Goal: Information Seeking & Learning: Learn about a topic

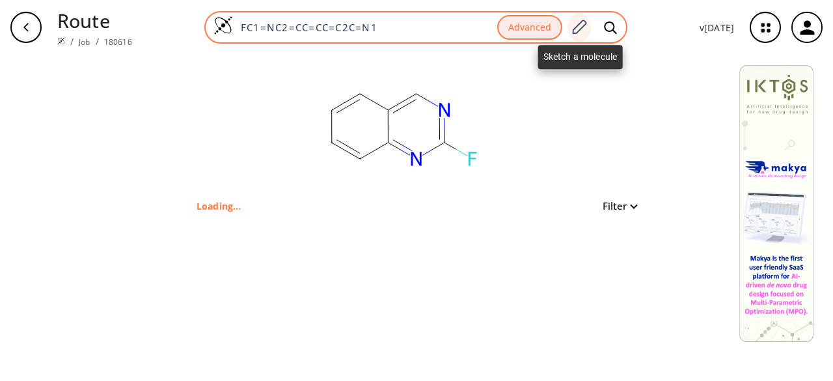
click at [587, 25] on icon at bounding box center [579, 27] width 14 height 14
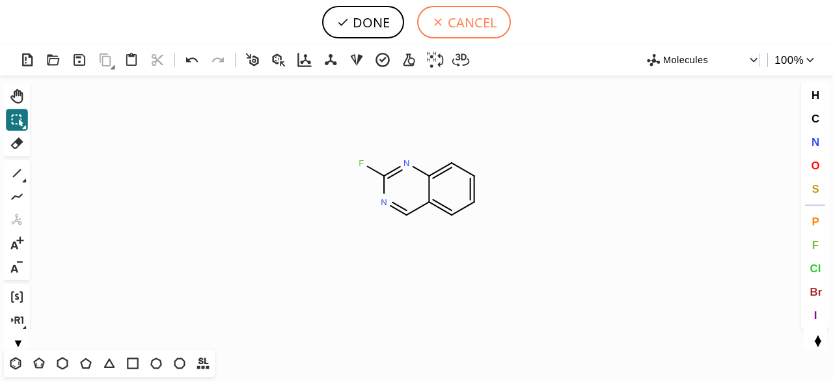
click at [441, 23] on icon at bounding box center [437, 22] width 13 height 13
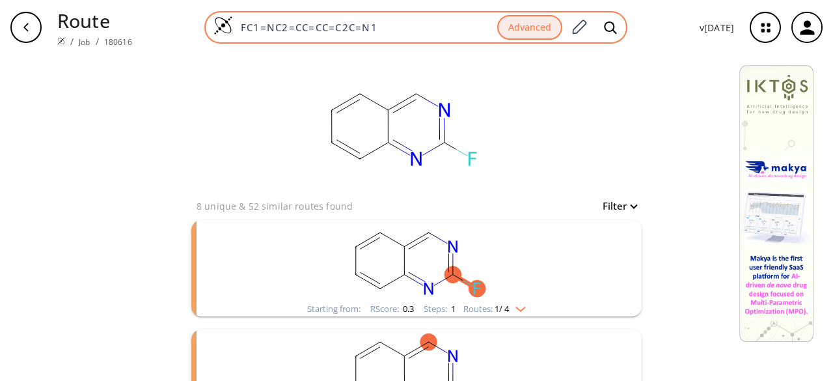
drag, startPoint x: 243, startPoint y: 21, endPoint x: 424, endPoint y: 22, distance: 180.8
click at [424, 22] on input "FC1=NC2=CC=CC=C2C=N1" at bounding box center [365, 27] width 264 height 13
paste input "OC1=CC=CC2=C1C(CCN(C)C)=CN2"
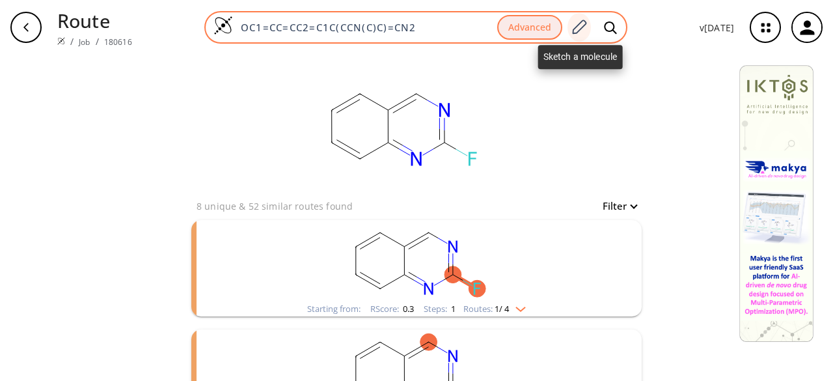
click at [582, 26] on icon at bounding box center [579, 27] width 18 height 17
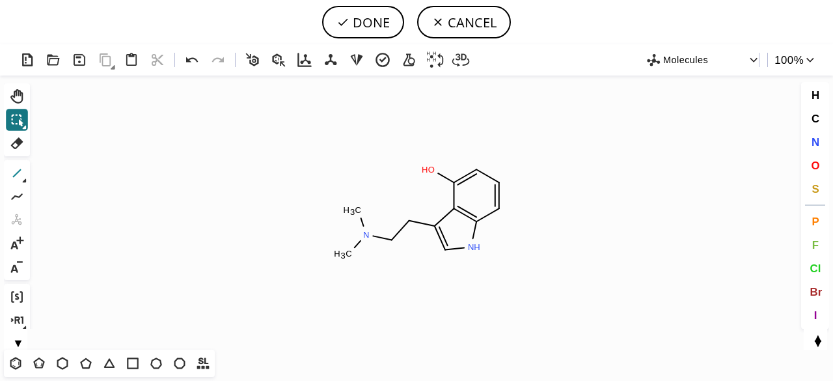
click at [16, 167] on icon at bounding box center [16, 173] width 17 height 17
drag, startPoint x: 367, startPoint y: 235, endPoint x: 323, endPoint y: 224, distance: 45.6
click at [25, 241] on icon at bounding box center [16, 243] width 17 height 17
click at [369, 239] on icon at bounding box center [366, 239] width 7 height 0
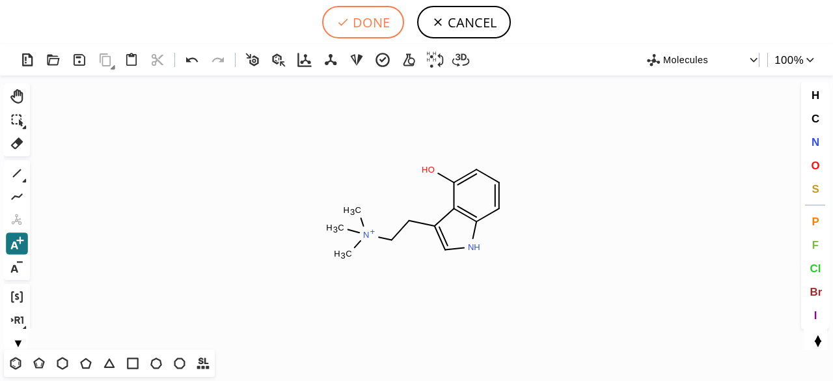
click at [364, 23] on button "DONE" at bounding box center [363, 22] width 82 height 33
type input "OC1C2C(=CNC=2C=CC=1)CC[N+](C)(C)C"
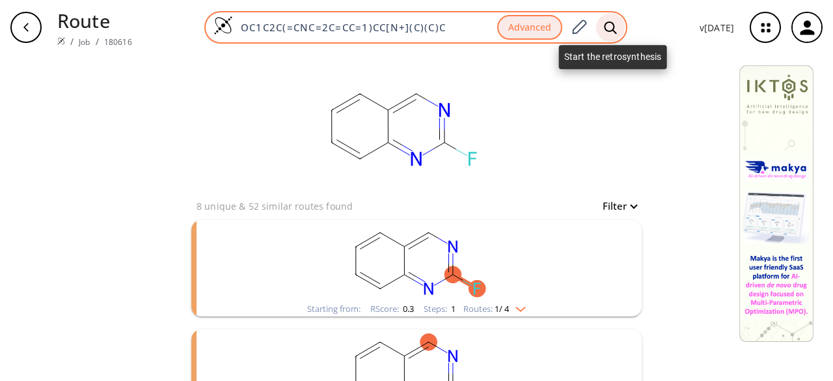
click at [615, 24] on icon at bounding box center [610, 27] width 12 height 12
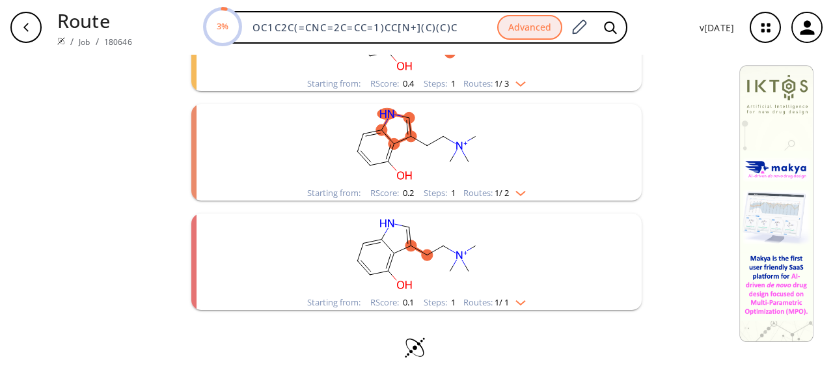
scroll to position [9, 0]
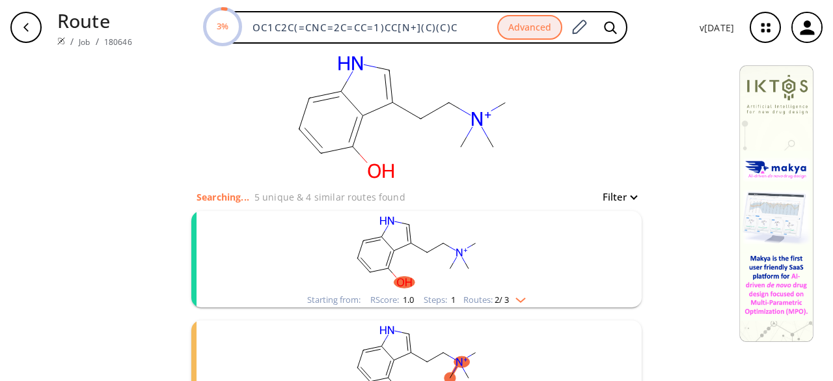
click at [544, 263] on rect "clusters" at bounding box center [416, 251] width 338 height 81
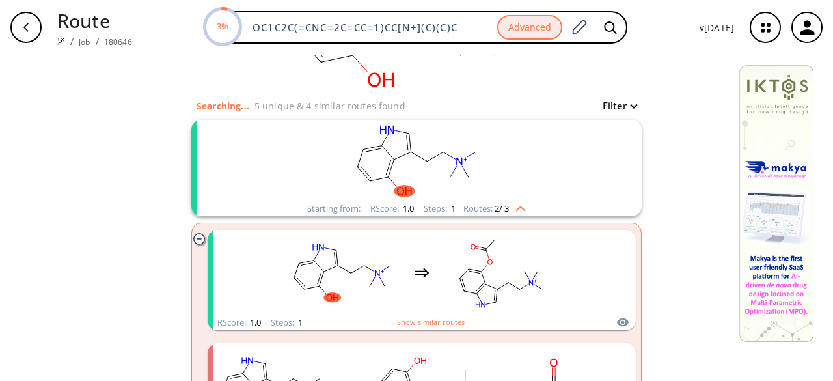
scroll to position [139, 0]
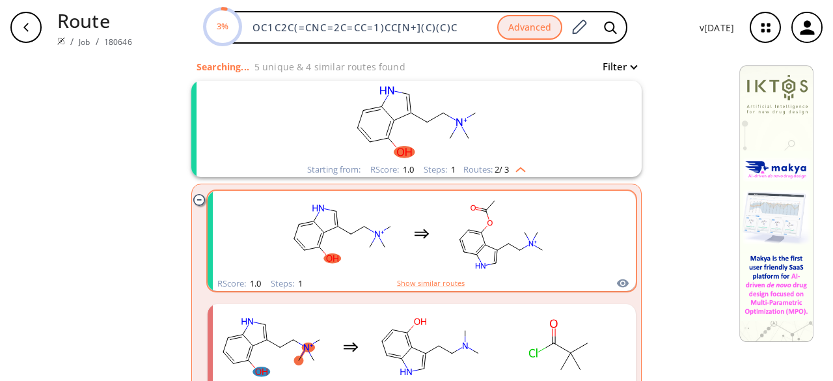
click at [547, 261] on rect "clusters" at bounding box center [500, 233] width 117 height 81
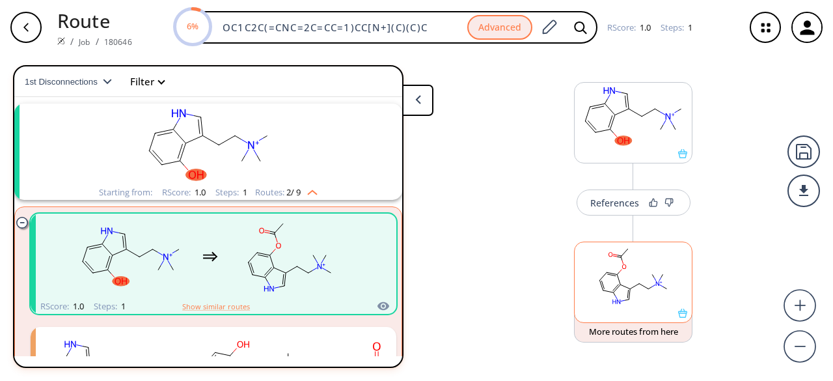
scroll to position [22, 0]
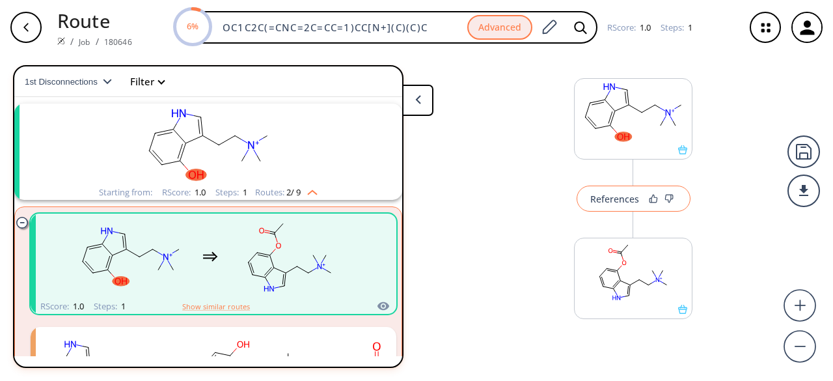
click at [611, 206] on button "References" at bounding box center [633, 198] width 114 height 26
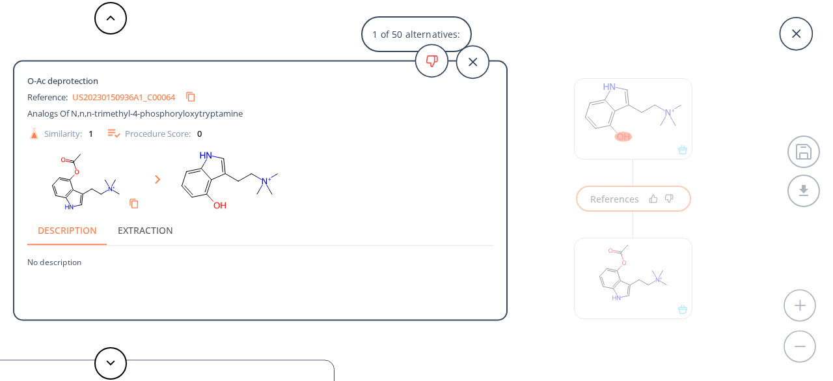
click at [116, 93] on link "US20230150936A1_C00064" at bounding box center [123, 96] width 103 height 8
drag, startPoint x: 74, startPoint y: 96, endPoint x: 86, endPoint y: 96, distance: 11.7
drag, startPoint x: 86, startPoint y: 96, endPoint x: 246, endPoint y: 90, distance: 160.1
click at [311, 81] on div "O-Ac deprotection" at bounding box center [236, 81] width 419 height 12
drag, startPoint x: 72, startPoint y: 88, endPoint x: 146, endPoint y: 101, distance: 75.3
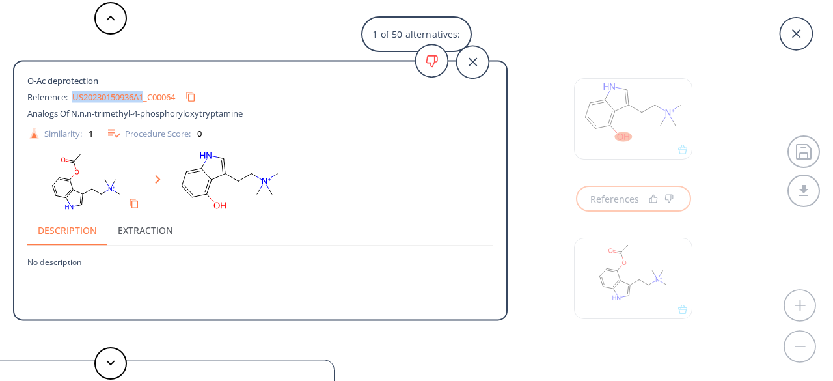
click at [146, 101] on div "Reference: US20230150936A1_C00064" at bounding box center [236, 97] width 419 height 21
copy link "US20230150936A1"
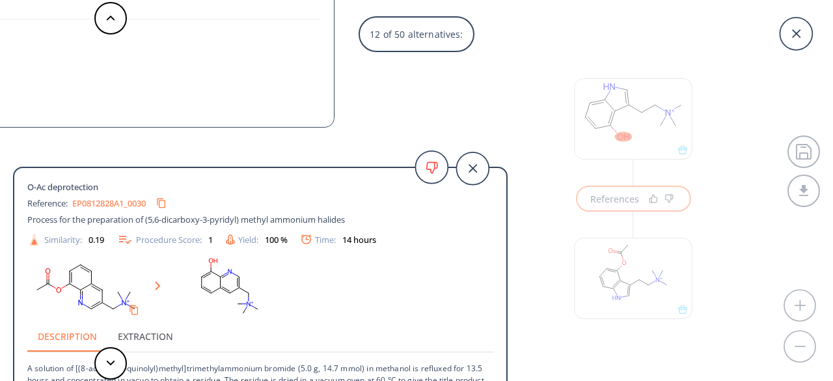
scroll to position [36, 0]
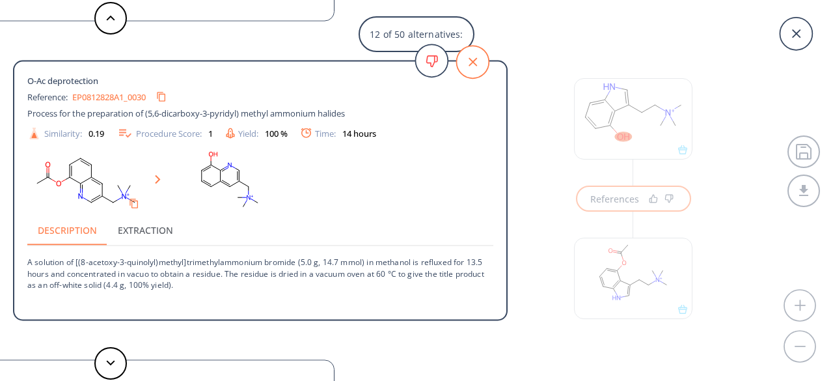
click at [482, 68] on icon at bounding box center [472, 62] width 33 height 33
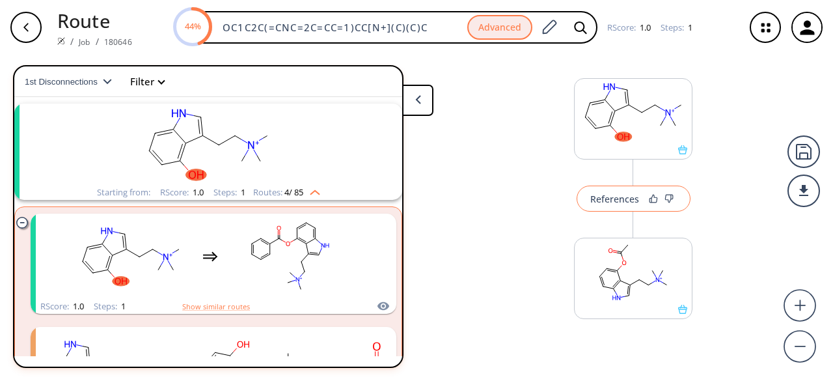
click at [609, 197] on div "References" at bounding box center [614, 198] width 49 height 8
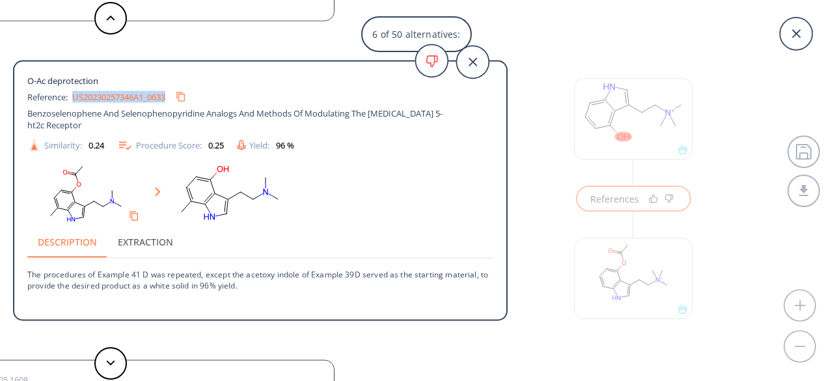
drag, startPoint x: 74, startPoint y: 90, endPoint x: 172, endPoint y: 101, distance: 99.4
click at [172, 101] on div "US20230257346A1_0633" at bounding box center [131, 97] width 119 height 21
copy link "US20230257346A1_0633"
click at [473, 63] on icon at bounding box center [472, 62] width 8 height 8
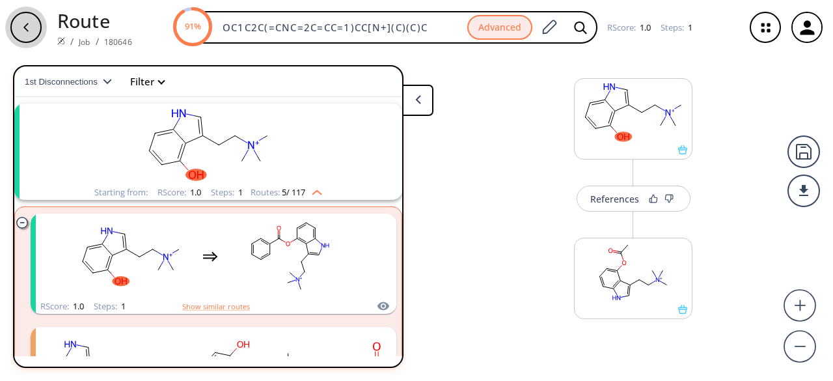
click at [35, 31] on div "button" at bounding box center [25, 27] width 31 height 31
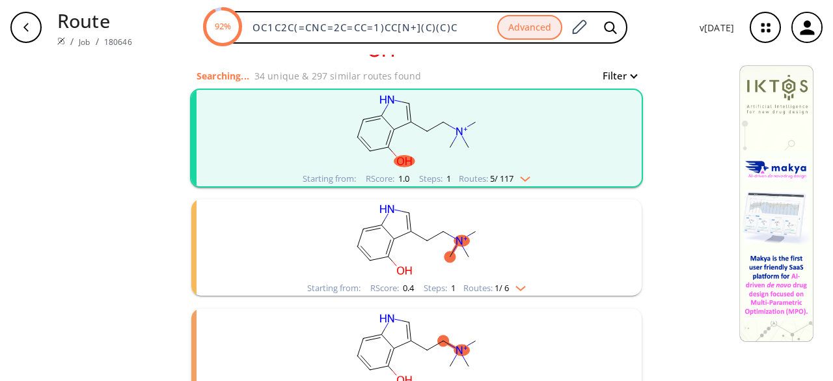
scroll to position [195, 0]
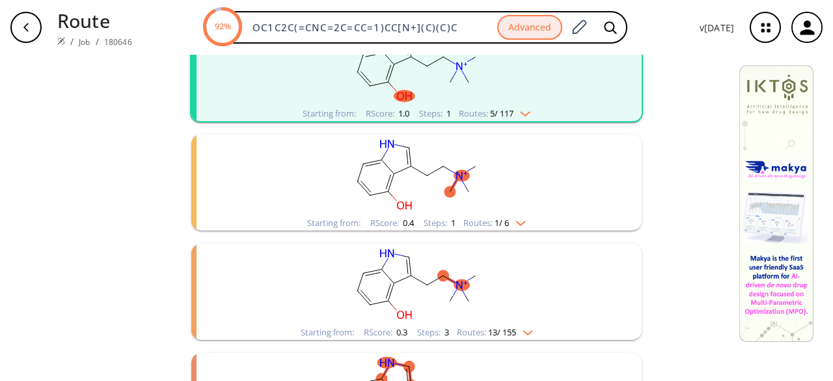
click at [322, 186] on rect "clusters" at bounding box center [416, 174] width 338 height 81
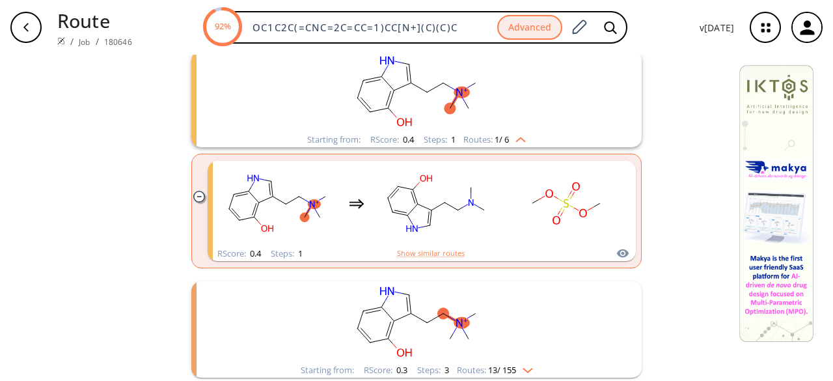
scroll to position [325, 0]
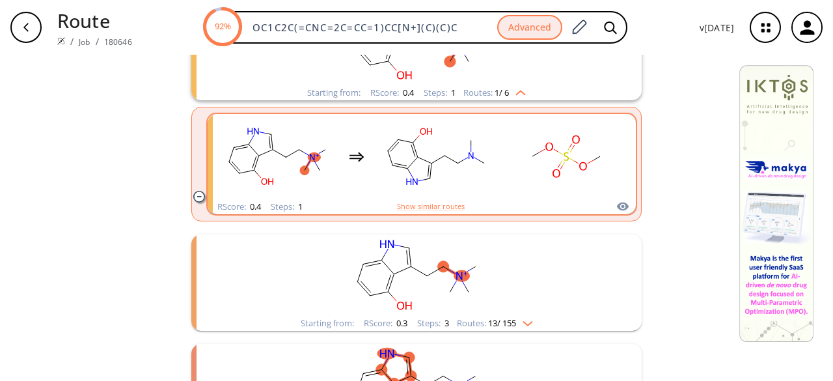
click at [325, 183] on rect "clusters" at bounding box center [277, 156] width 117 height 81
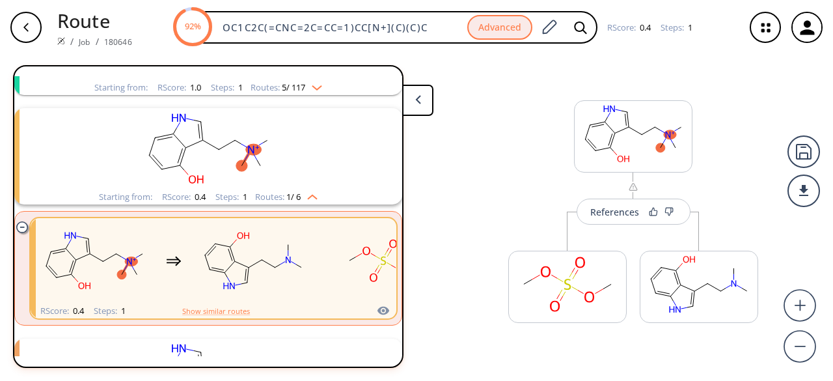
scroll to position [139, 0]
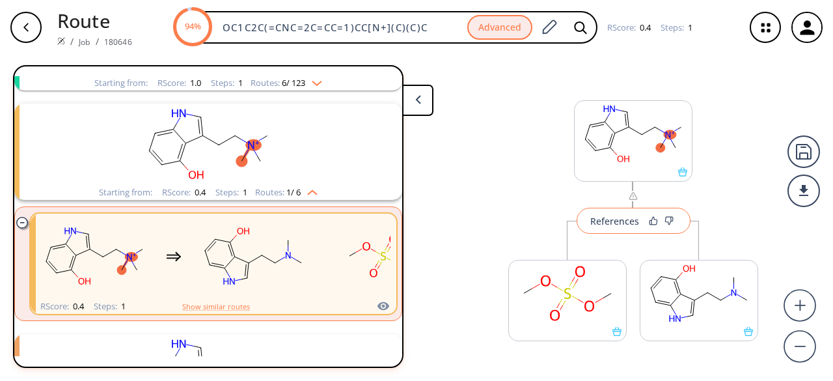
click at [604, 217] on div "References" at bounding box center [614, 221] width 49 height 8
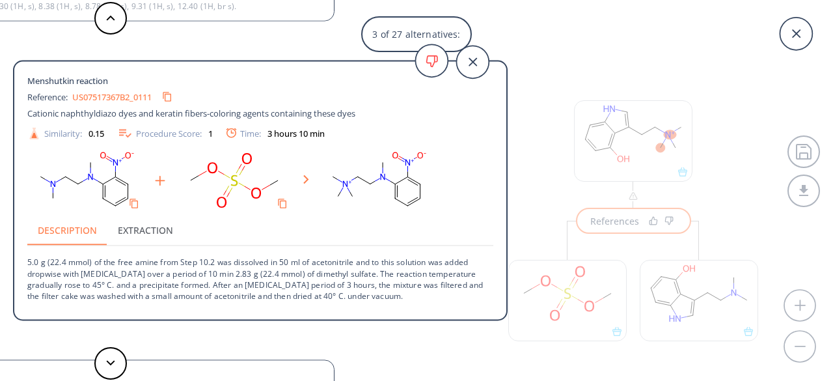
scroll to position [13, 0]
click at [471, 57] on icon at bounding box center [472, 62] width 33 height 33
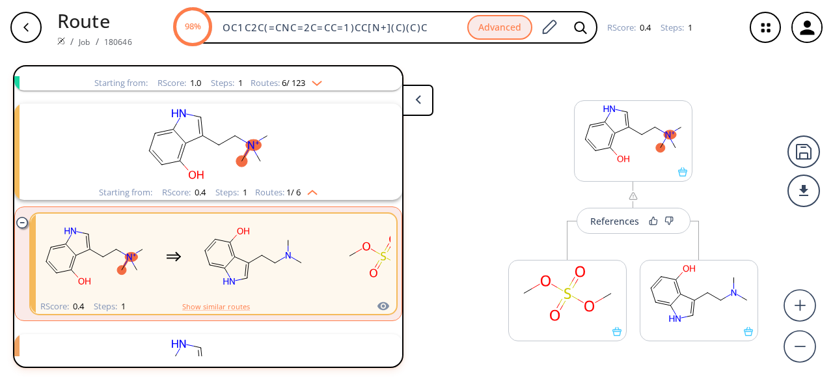
click at [265, 160] on rect "clusters" at bounding box center [208, 143] width 338 height 81
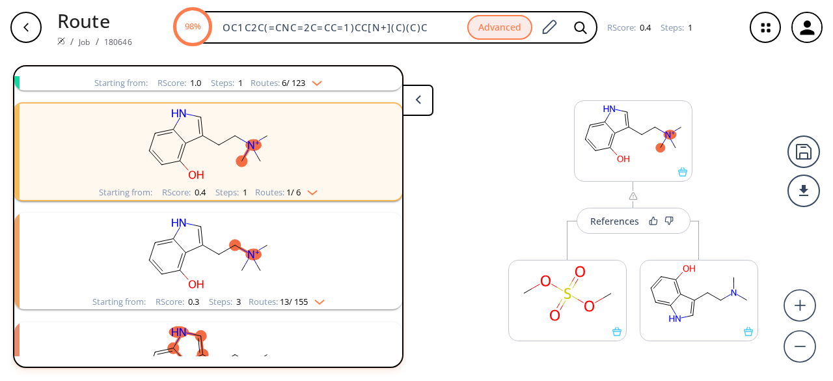
click at [286, 266] on rect "clusters" at bounding box center [208, 253] width 338 height 81
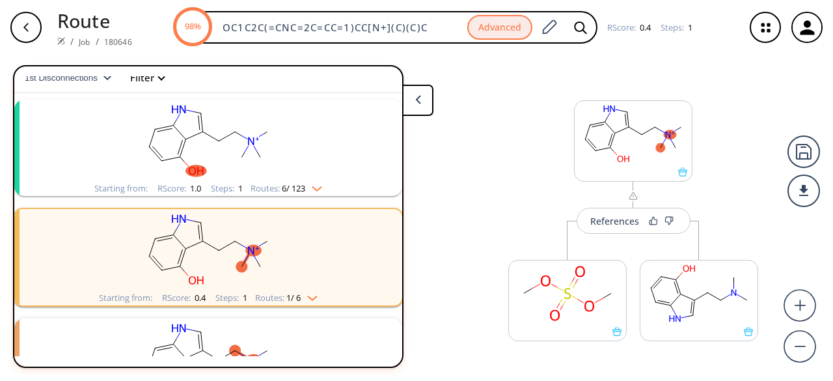
scroll to position [0, 0]
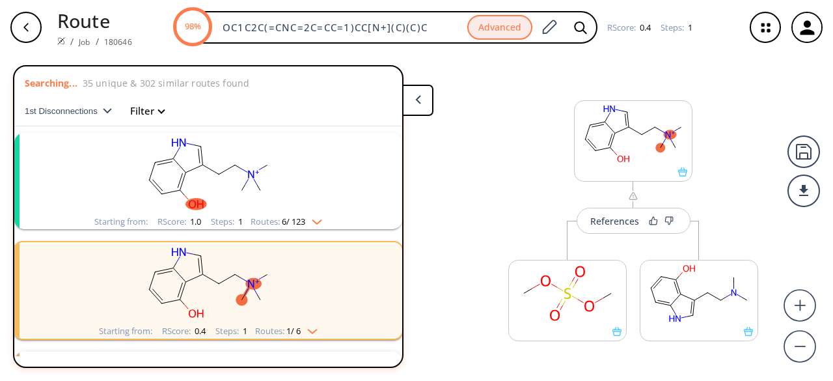
click at [298, 208] on rect "clusters" at bounding box center [208, 173] width 338 height 81
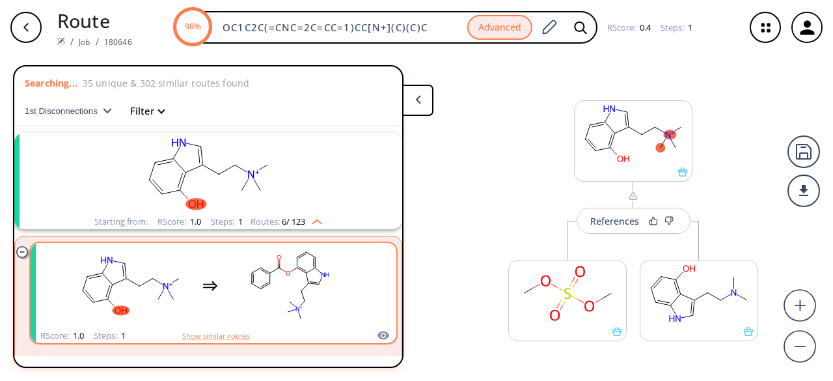
click at [269, 286] on ellipse "clusters" at bounding box center [270, 283] width 7 height 7
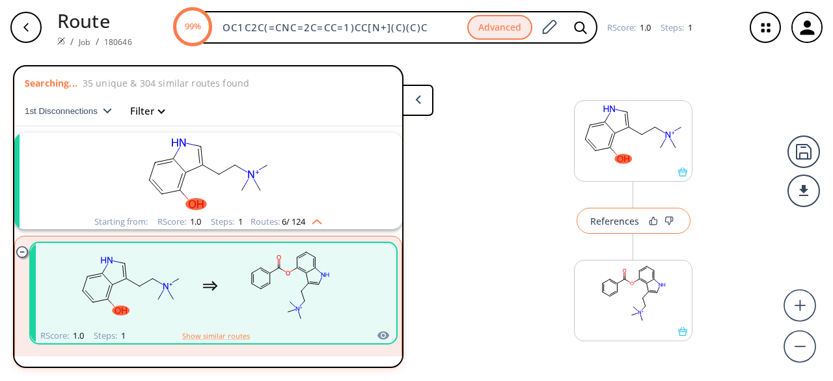
click at [611, 219] on div "References" at bounding box center [614, 221] width 49 height 8
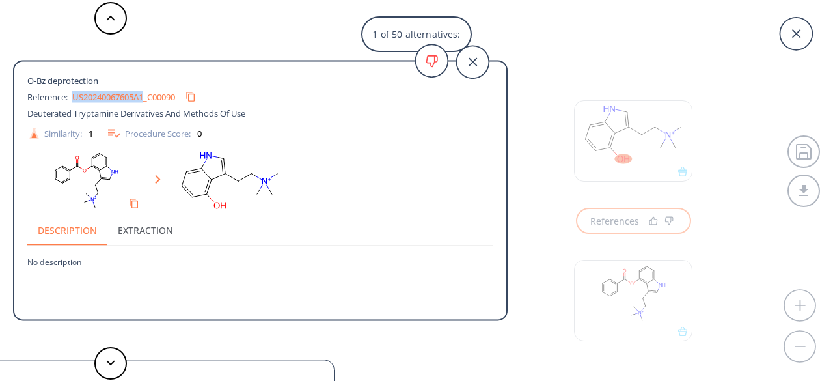
drag, startPoint x: 72, startPoint y: 94, endPoint x: 142, endPoint y: 101, distance: 71.3
click at [147, 99] on div "Reference: US20240067605A1_C00090" at bounding box center [236, 97] width 419 height 21
copy div "US20240067605A1"
click at [484, 67] on icon at bounding box center [472, 62] width 33 height 33
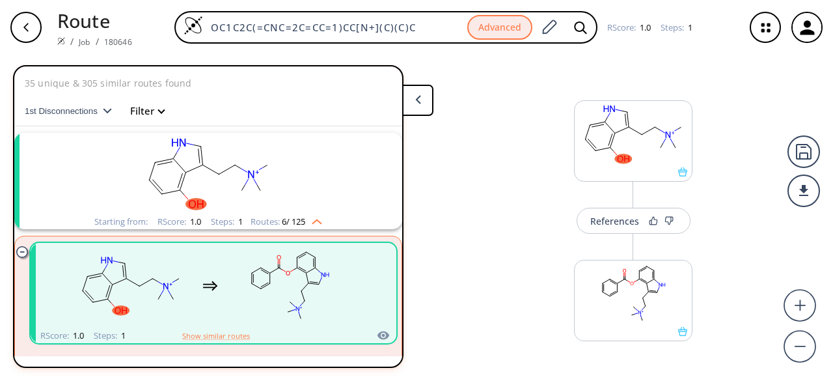
scroll to position [65, 0]
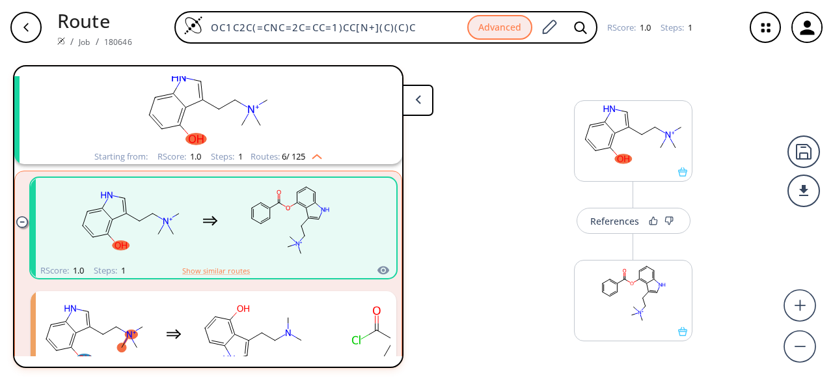
click at [430, 98] on button at bounding box center [417, 100] width 31 height 31
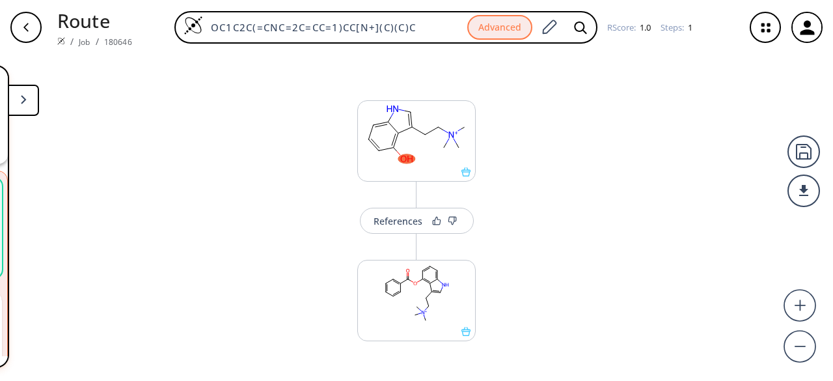
click at [32, 20] on div "button" at bounding box center [25, 27] width 31 height 31
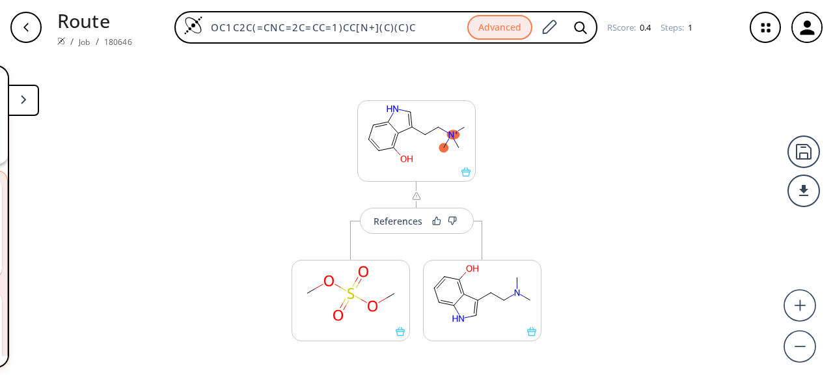
click at [24, 25] on icon "button" at bounding box center [26, 27] width 10 height 10
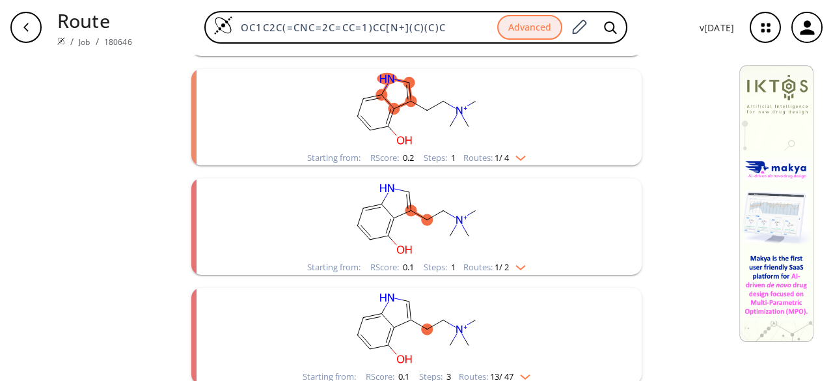
scroll to position [488, 0]
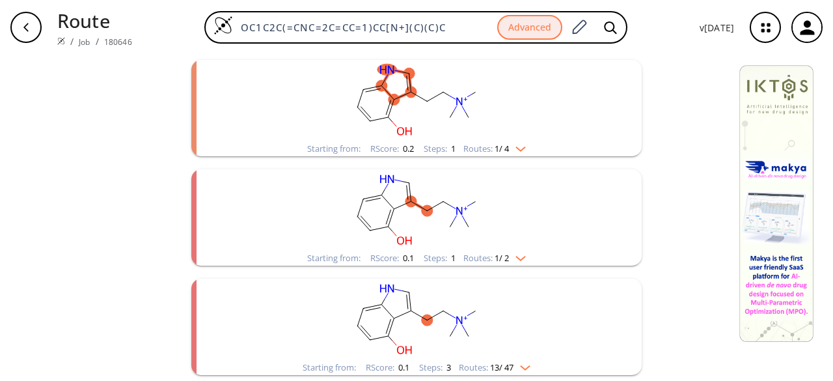
click at [438, 224] on rect "clusters" at bounding box center [416, 209] width 338 height 81
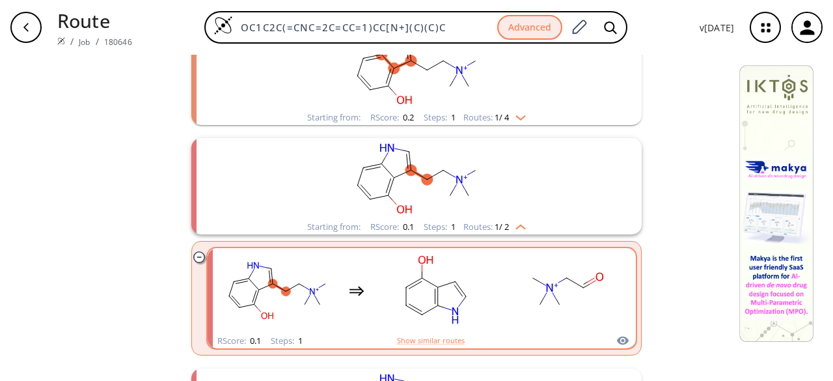
scroll to position [479, 0]
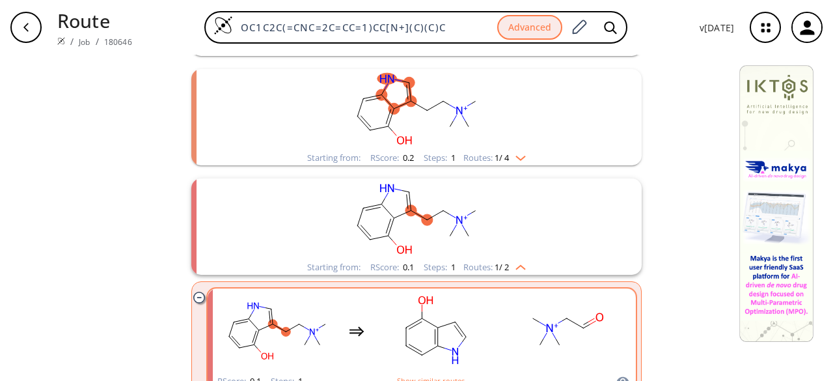
click at [436, 227] on rect "clusters" at bounding box center [416, 218] width 338 height 81
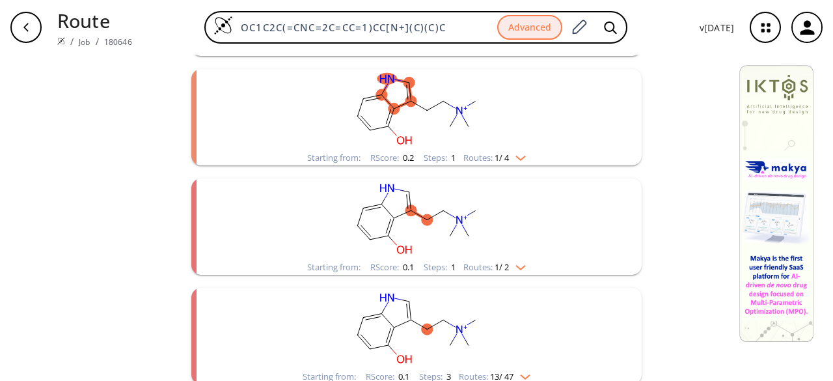
scroll to position [349, 0]
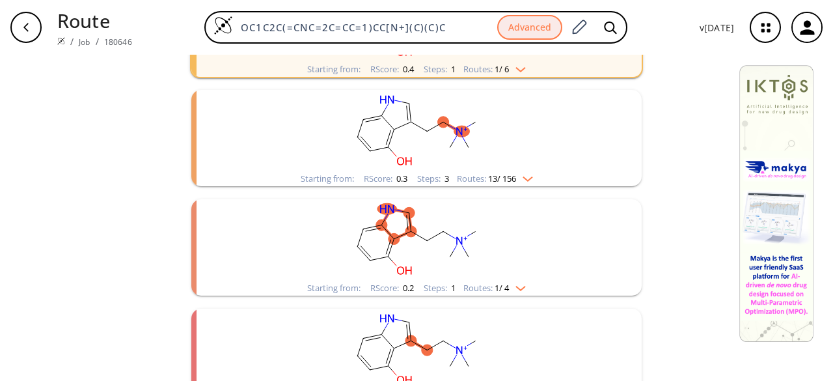
click at [438, 224] on rect "clusters" at bounding box center [416, 239] width 338 height 81
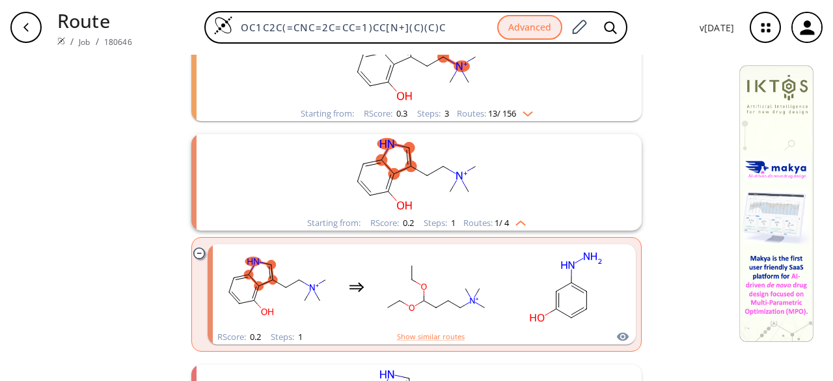
scroll to position [284, 0]
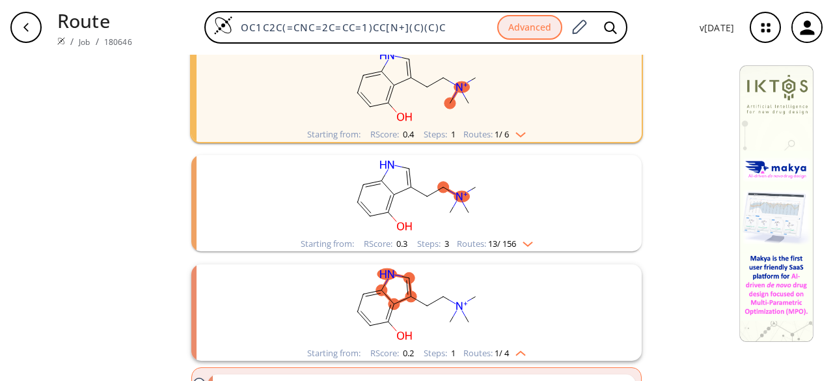
click at [438, 222] on rect "clusters" at bounding box center [416, 195] width 338 height 81
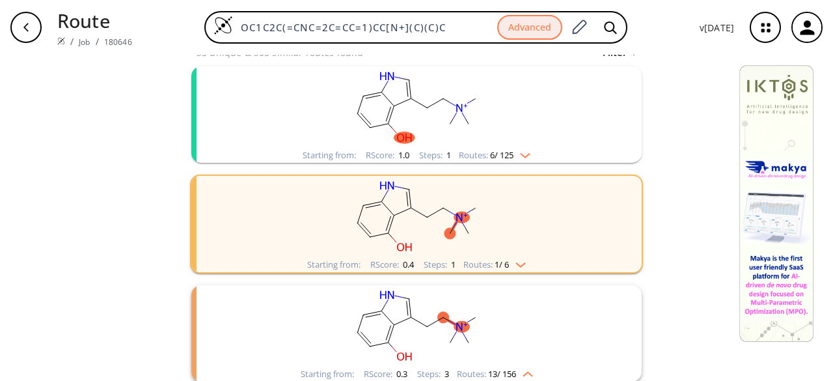
scroll to position [23, 0]
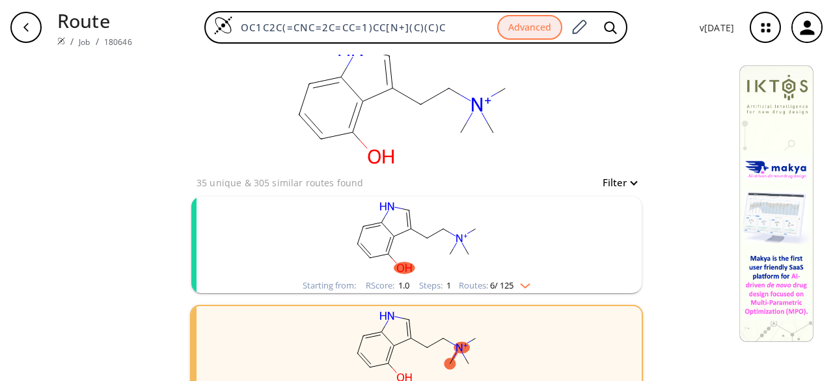
click at [438, 226] on ellipse "clusters" at bounding box center [443, 228] width 11 height 11
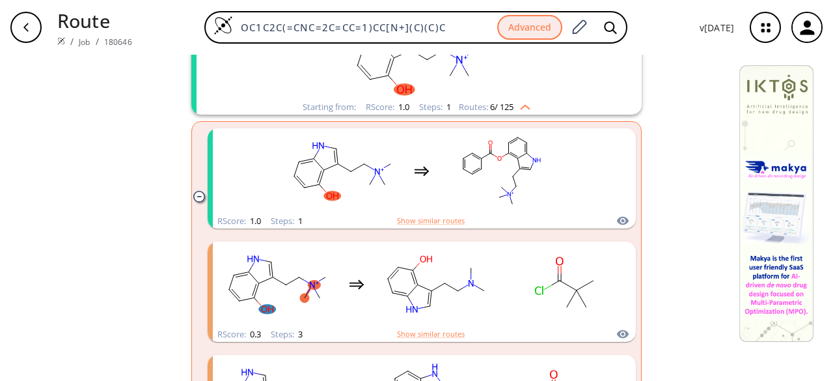
scroll to position [219, 0]
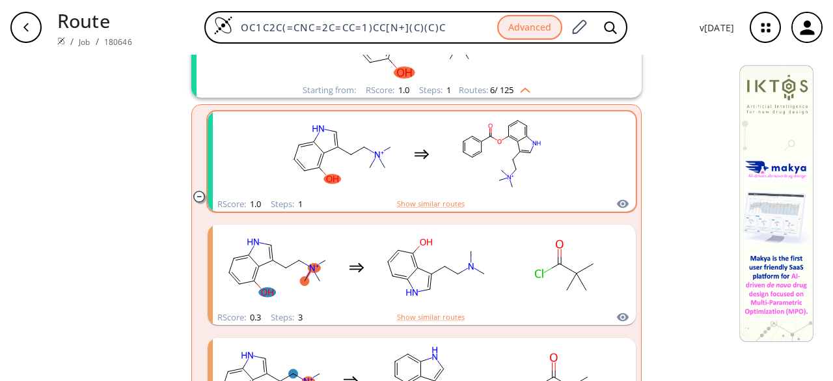
click at [450, 170] on rect "clusters" at bounding box center [500, 153] width 117 height 81
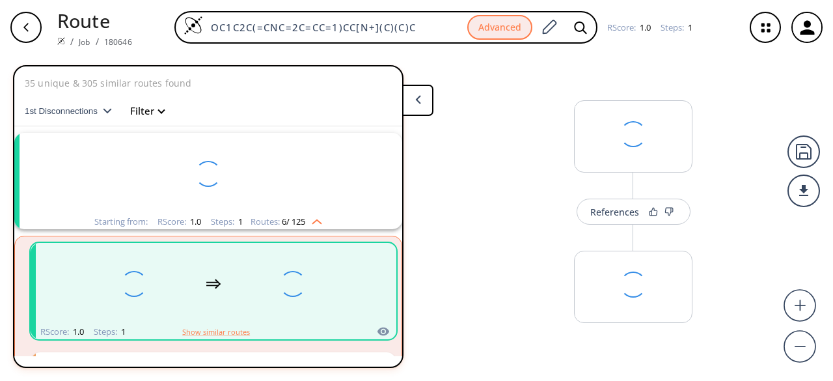
scroll to position [29, 0]
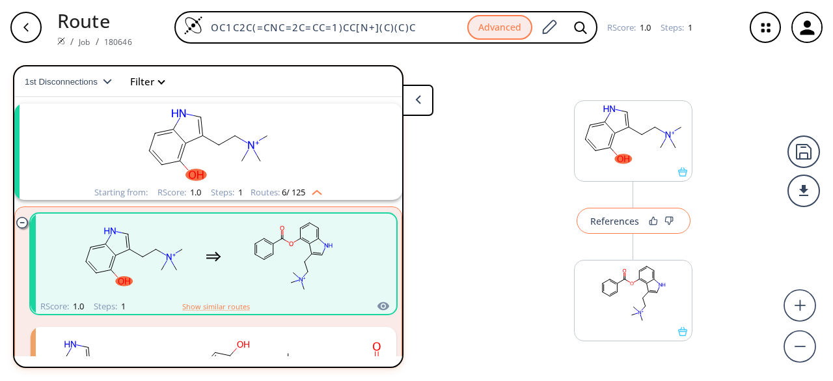
click at [598, 219] on div "References" at bounding box center [614, 221] width 49 height 8
